Goal: Consume media (video, audio)

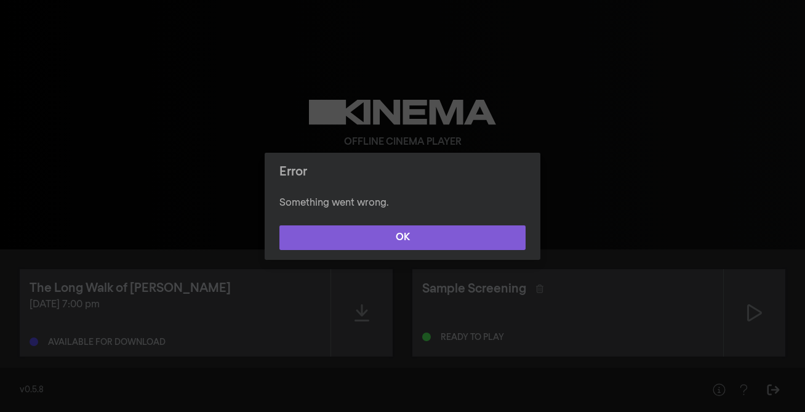
click at [404, 239] on button "OK" at bounding box center [402, 237] width 246 height 25
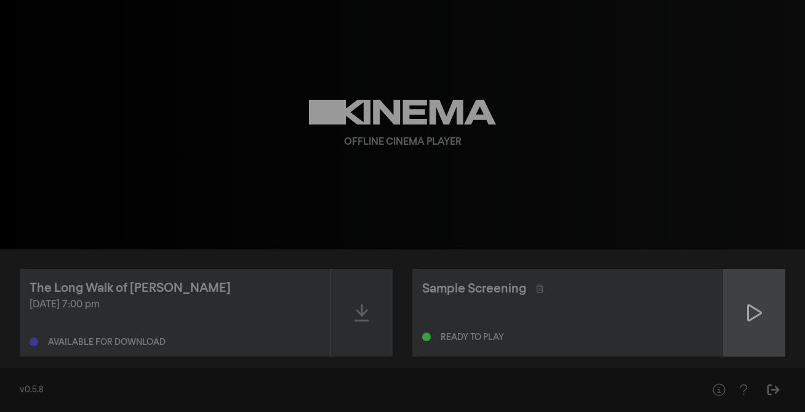
click at [755, 315] on icon at bounding box center [754, 313] width 15 height 20
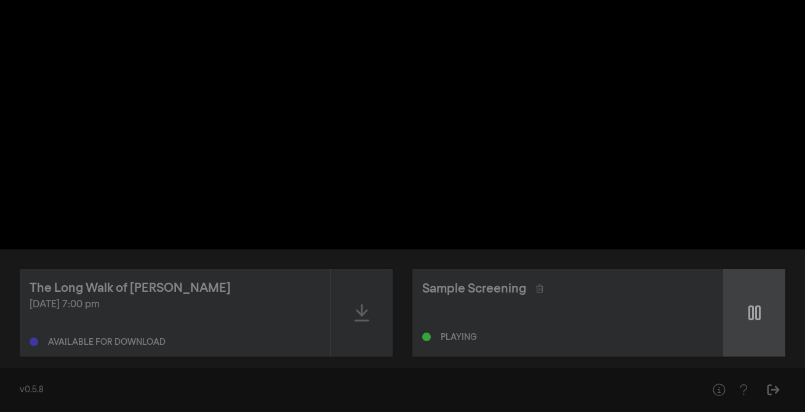
click at [752, 313] on icon at bounding box center [754, 312] width 12 height 15
type input "22.794172"
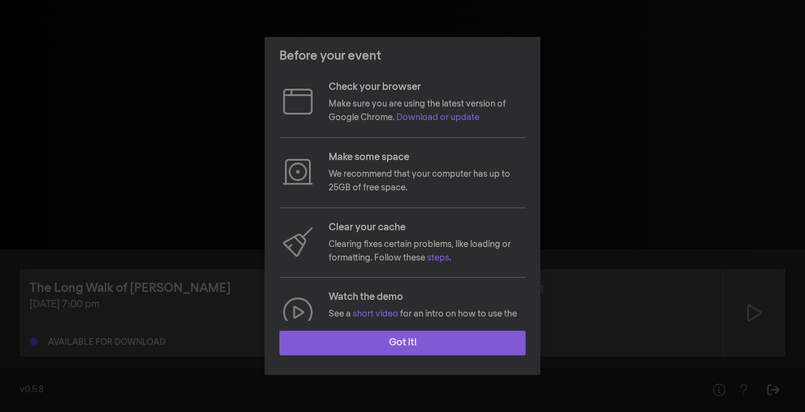
click at [393, 342] on button "Got it!" at bounding box center [402, 343] width 246 height 25
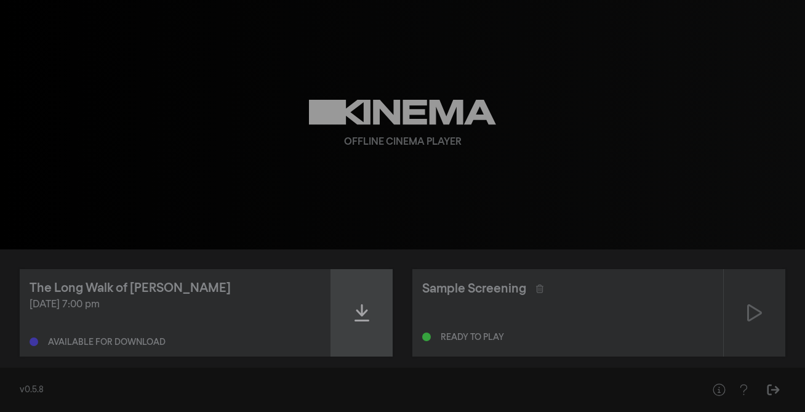
click at [359, 311] on icon at bounding box center [362, 313] width 15 height 20
